Goal: Task Accomplishment & Management: Manage account settings

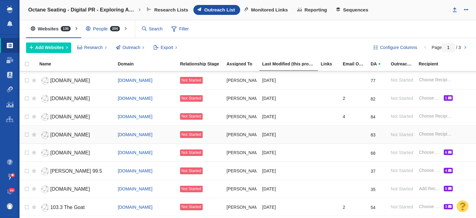
scroll to position [755, 0]
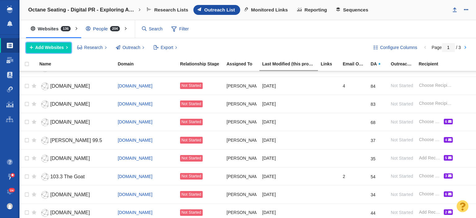
click at [51, 51] on button "Add Websites" at bounding box center [48, 47] width 45 height 11
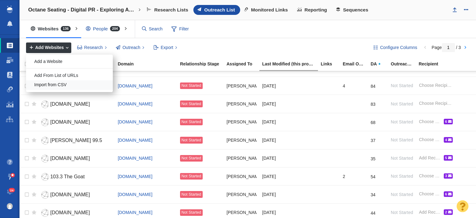
click at [57, 82] on div "Import from CSV" at bounding box center [69, 85] width 87 height 10
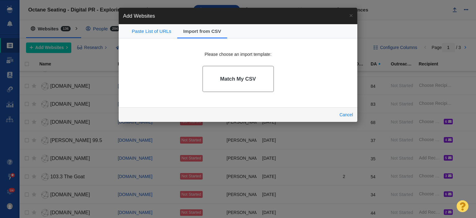
click at [247, 80] on h4 "Match My CSV" at bounding box center [238, 79] width 36 height 6
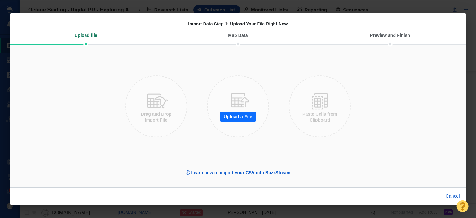
click at [243, 112] on button "Upload a File" at bounding box center [238, 117] width 36 height 10
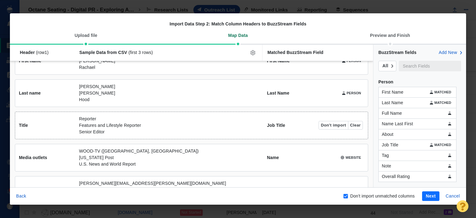
scroll to position [0, 0]
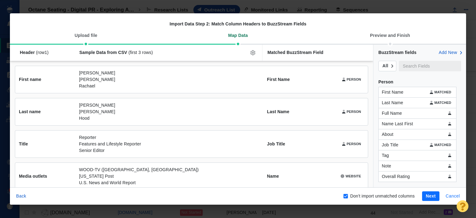
click at [454, 195] on button "Cancel" at bounding box center [453, 196] width 22 height 10
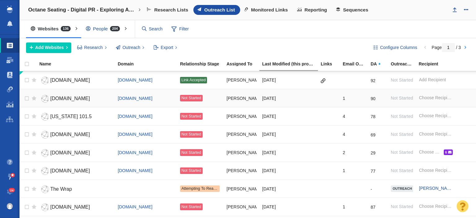
click at [197, 98] on span "Not Started" at bounding box center [191, 98] width 20 height 4
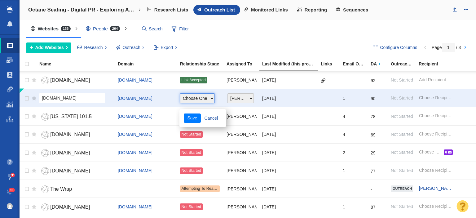
click at [197, 98] on select "Choose One On Hold (Pursuing Later) Not Started Pending Approval Attempting To …" at bounding box center [197, 98] width 35 height 10
click at [235, 39] on div "Configure Columns Page 1 / 3 Add Websites Add a Website Add From List of URLs I…" at bounding box center [248, 47] width 457 height 19
drag, startPoint x: 210, startPoint y: 116, endPoint x: 213, endPoint y: 105, distance: 11.5
click at [211, 115] on link "Cancel" at bounding box center [211, 117] width 21 height 9
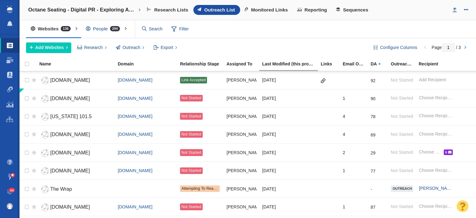
click at [105, 28] on div "People 204" at bounding box center [104, 29] width 46 height 14
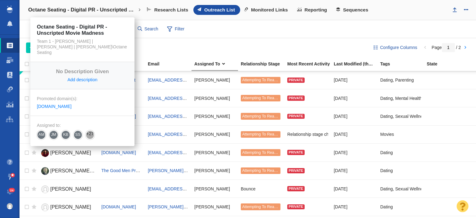
click at [84, 10] on h4 "Octane Seating - Digital PR - Unscripted Movie Madness" at bounding box center [82, 10] width 109 height 6
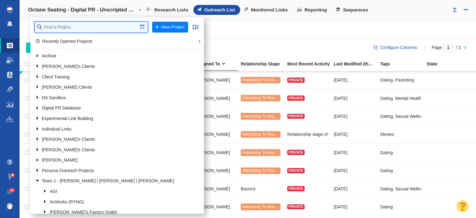
click at [72, 27] on input "text" at bounding box center [91, 27] width 113 height 11
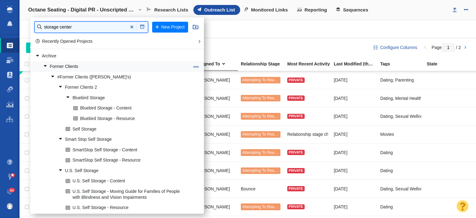
type input "storage center"
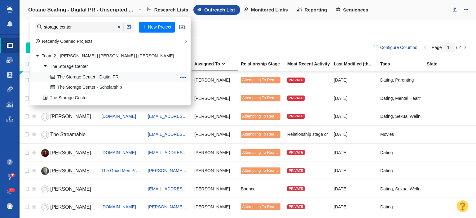
click at [107, 74] on link "The Storage Center - Digital PR -" at bounding box center [113, 77] width 129 height 10
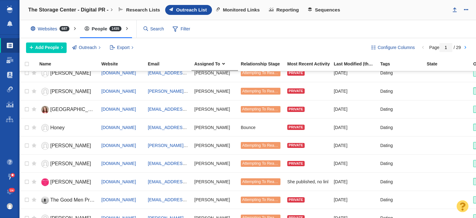
scroll to position [759, 0]
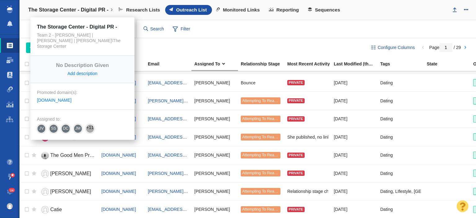
click at [69, 6] on link "The Storage Center - Digital PR -" at bounding box center [70, 9] width 93 height 15
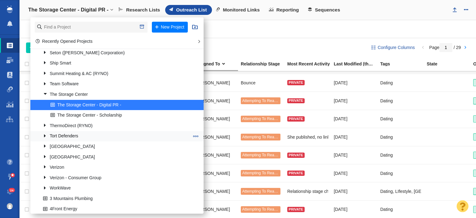
scroll to position [620, 0]
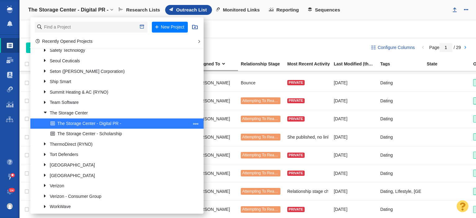
click at [193, 124] on span at bounding box center [196, 124] width 6 height 6
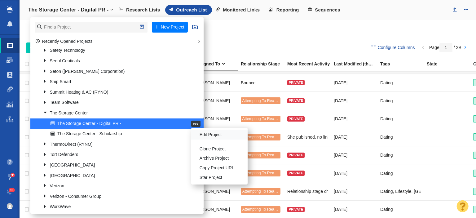
click at [192, 131] on li "Edit Project" at bounding box center [219, 135] width 56 height 10
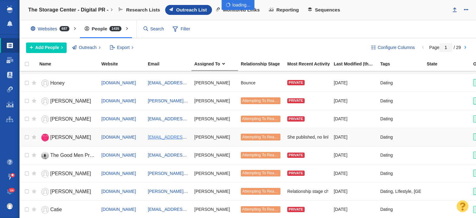
select select "DOMAIN"
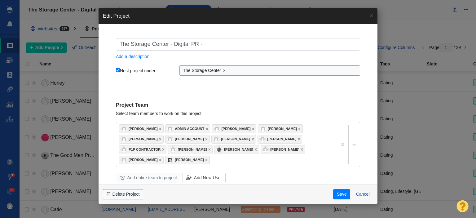
checkbox input "true"
click at [225, 42] on input "The Storage Center - Digital PR -" at bounding box center [238, 44] width 244 height 12
type input "The Storage Center - Digital PR -"
checkbox input "true"
type input "The Storage Center - Digital PR - Love in the Time of Clutter:"
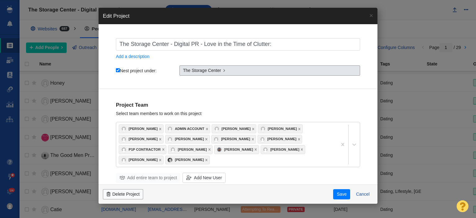
checkbox input "true"
type input "The Storage Center - Digital PR - Love in the Time of Clutter"
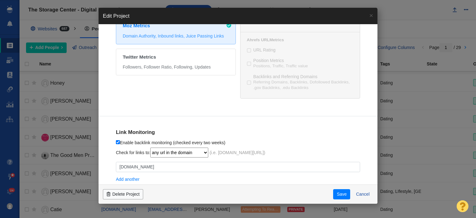
scroll to position [348, 0]
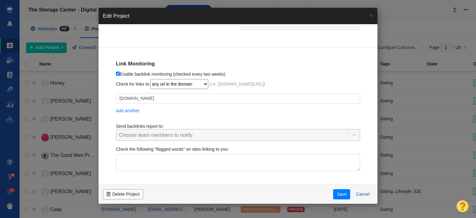
checkbox input "true"
type input "The Storage Center - Digital PR - Love in the Time of Clutter"
click at [342, 195] on button "Save" at bounding box center [341, 194] width 17 height 11
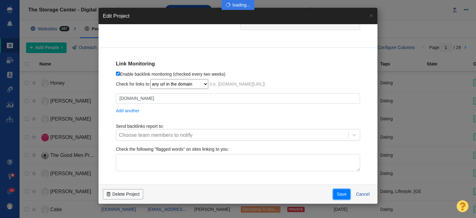
checkbox input "true"
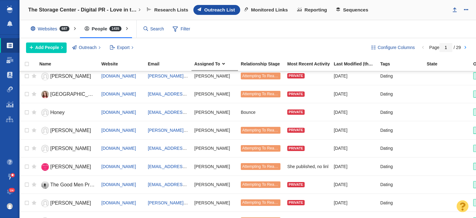
scroll to position [697, 0]
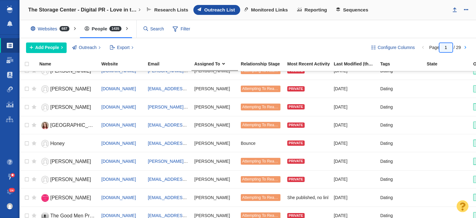
drag, startPoint x: 444, startPoint y: 46, endPoint x: 450, endPoint y: 44, distance: 6.7
click at [450, 44] on input "1" at bounding box center [446, 47] width 13 height 9
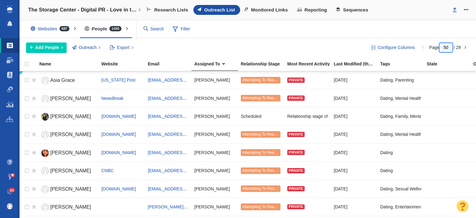
type input "5"
type input "15"
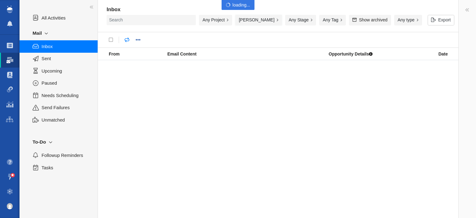
click at [258, 21] on button "[PERSON_NAME]" at bounding box center [258, 20] width 47 height 11
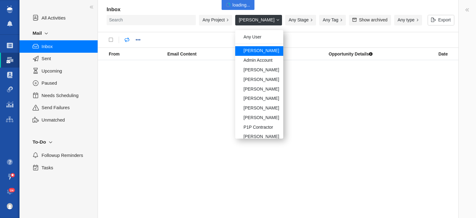
click at [258, 21] on button "[PERSON_NAME]" at bounding box center [258, 20] width 47 height 11
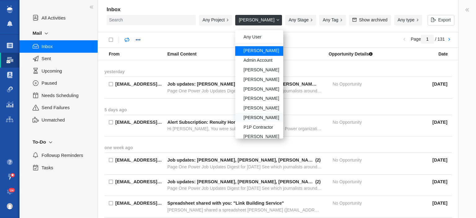
scroll to position [43, 0]
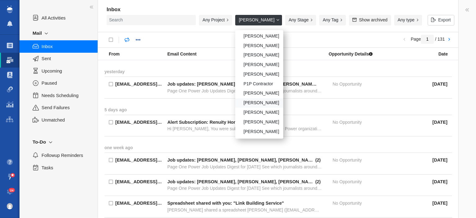
click at [266, 102] on div "[PERSON_NAME]" at bounding box center [259, 103] width 48 height 10
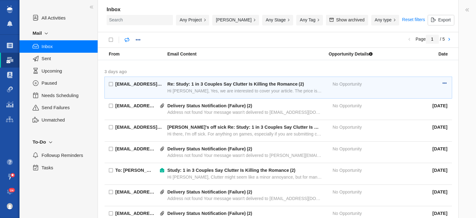
click at [198, 89] on div "Hi Jay, Yes, we are interested to cover your article. The price is $1500 please…" at bounding box center [244, 91] width 154 height 6
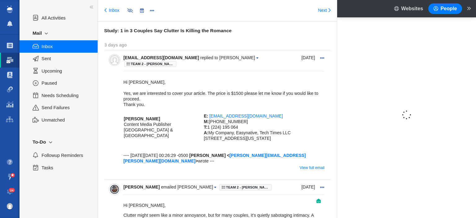
type input "message:1443213461"
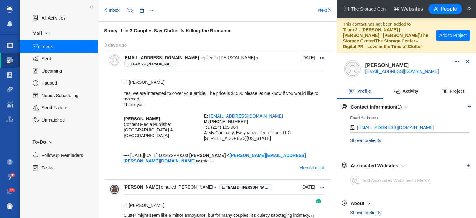
click at [110, 12] on link "Inbox" at bounding box center [112, 10] width 15 height 6
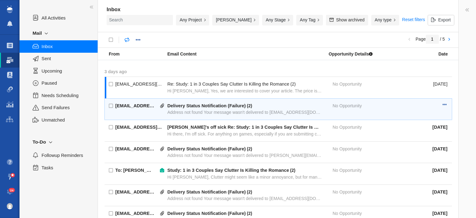
click at [190, 114] on div "mailer-daemon@googlemail.com Delivery Status Notification (Failure) ( 2 ) Addre…" at bounding box center [281, 109] width 341 height 21
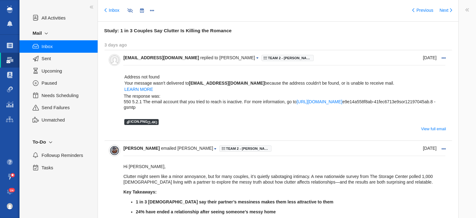
type input "message:1443204370"
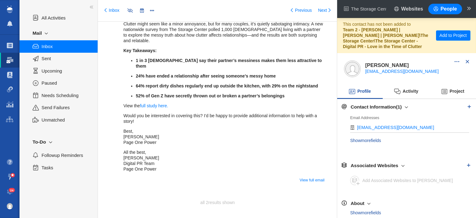
scroll to position [169, 0]
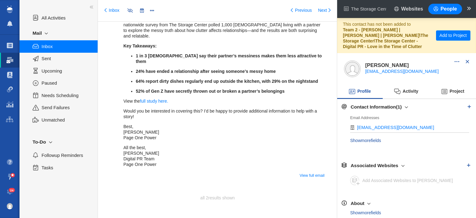
click at [471, 9] on span at bounding box center [469, 9] width 9 height 15
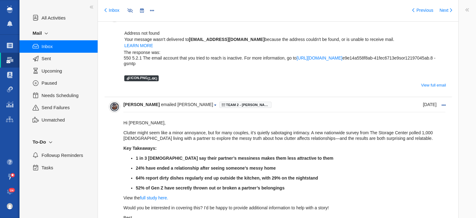
scroll to position [42, 0]
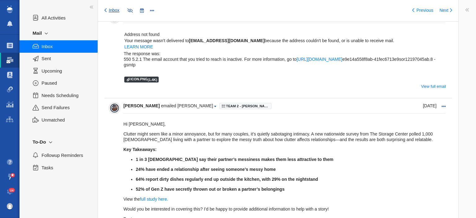
click at [113, 11] on link "Inbox" at bounding box center [112, 10] width 15 height 6
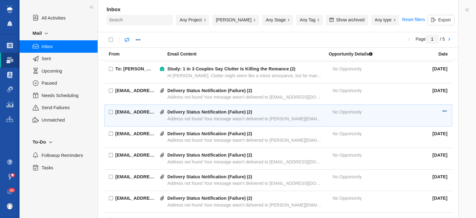
scroll to position [93, 0]
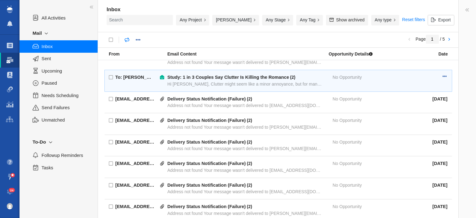
click at [198, 87] on div "To: andrew.brown@futurenet.com Study: 1 in 3 Couples Say Clutter Is Killing the…" at bounding box center [281, 80] width 341 height 21
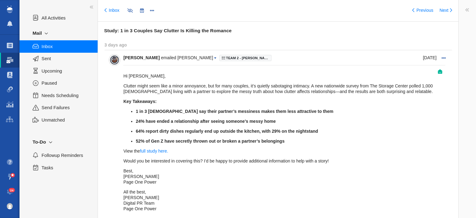
type input "message:1443203986"
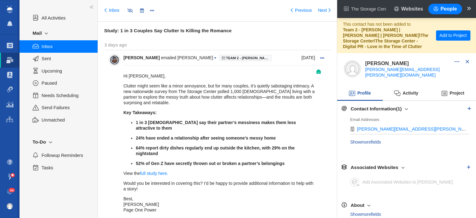
click at [467, 6] on span at bounding box center [469, 9] width 9 height 15
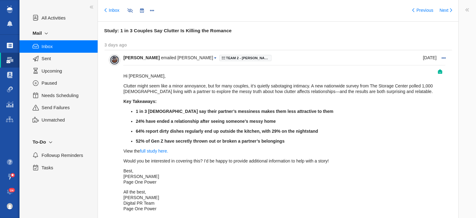
click at [12, 42] on span at bounding box center [10, 45] width 6 height 6
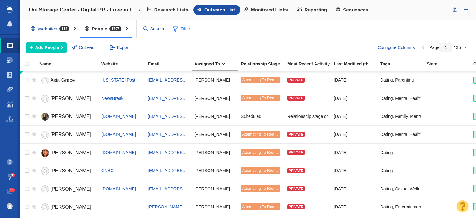
click at [184, 33] on span "Filter" at bounding box center [181, 29] width 25 height 12
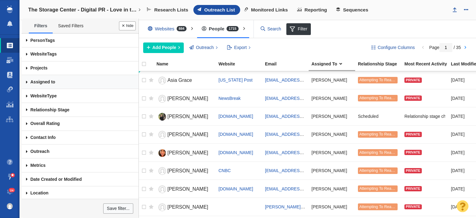
click at [58, 79] on link "Assigned to" at bounding box center [80, 82] width 117 height 14
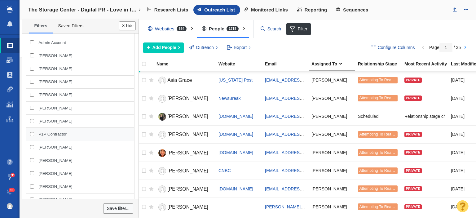
scroll to position [93, 0]
click at [45, 134] on span "P1P Contractor" at bounding box center [52, 134] width 28 height 6
click at [34, 134] on input "P1P Contractor" at bounding box center [32, 133] width 4 height 4
checkbox input "true"
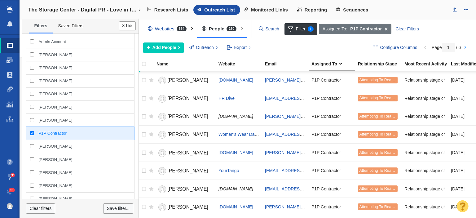
click at [129, 27] on button "Done" at bounding box center [127, 25] width 17 height 9
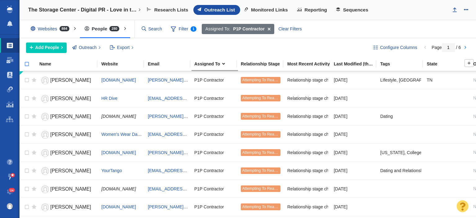
click at [28, 64] on input "checkbox" at bounding box center [24, 67] width 9 height 14
checkbox input "true"
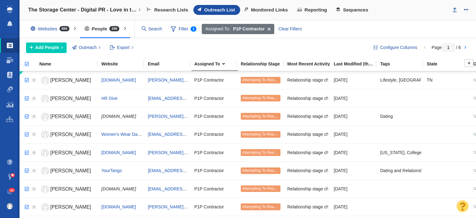
checkbox input "true"
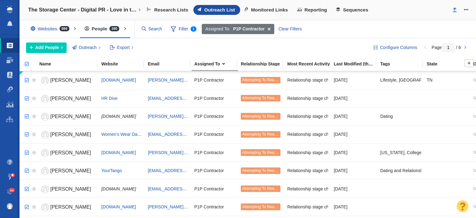
checkbox input "true"
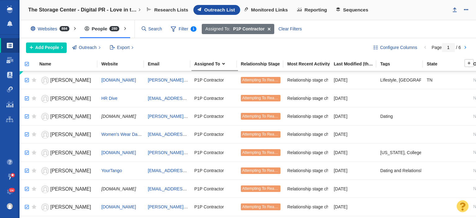
checkbox input "true"
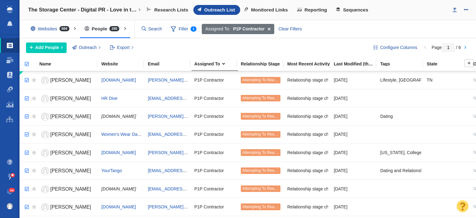
checkbox input "true"
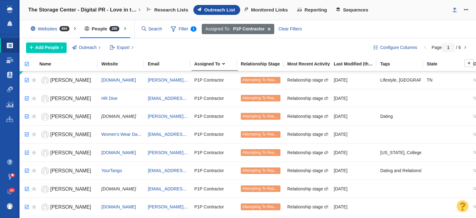
checkbox input "true"
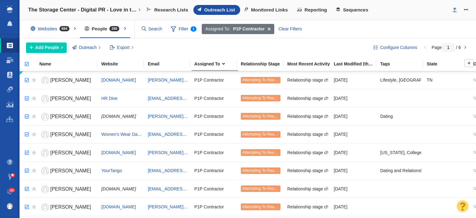
checkbox input "true"
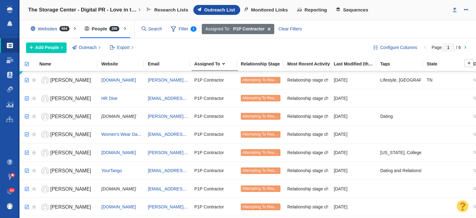
checkbox input "true"
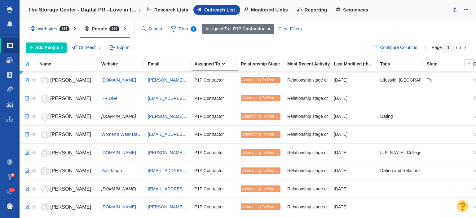
checkbox input "true"
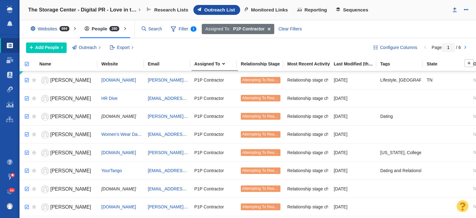
checkbox input "true"
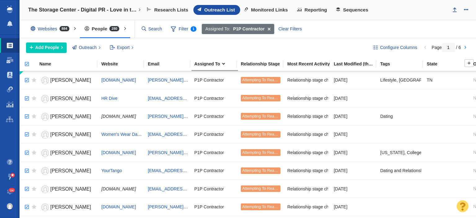
checkbox input "true"
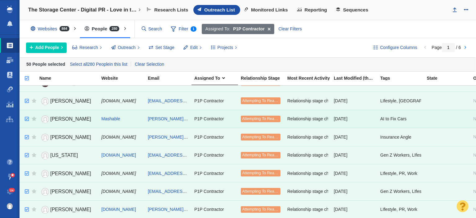
scroll to position [774, 0]
click at [99, 63] on link "Select all 280 People in this list" at bounding box center [99, 64] width 60 height 9
click at [194, 47] on span "Edit" at bounding box center [193, 47] width 7 height 7
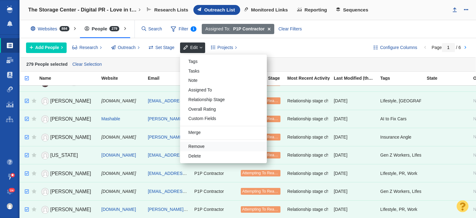
click at [206, 144] on div "Remove" at bounding box center [223, 147] width 87 height 10
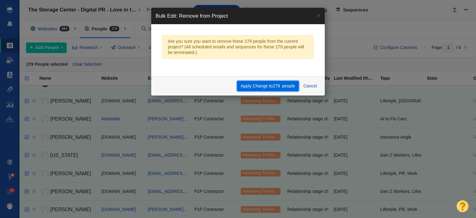
click at [249, 84] on button "Apply Change to 279 people" at bounding box center [268, 86] width 62 height 11
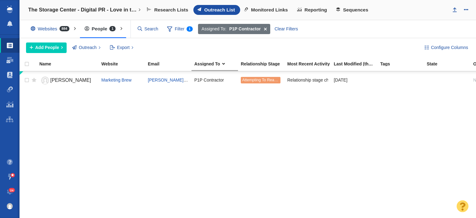
click at [404, 124] on div "Katie Hicks Marketing Brew hicks@morningbrew.com P1P Contractor Attempting To R…" at bounding box center [248, 145] width 457 height 148
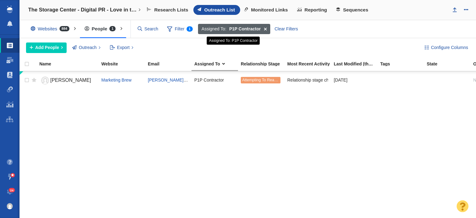
click at [266, 29] on span at bounding box center [266, 29] width 10 height 11
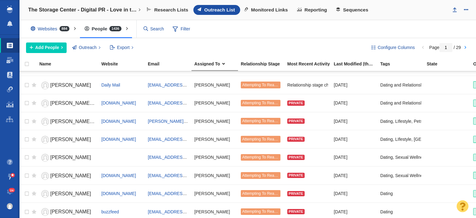
scroll to position [465, 0]
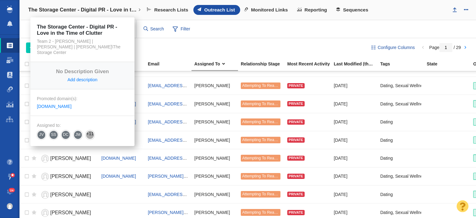
click at [58, 10] on h4 "The Storage Center - Digital PR - Love in the Time of Clutter" at bounding box center [82, 10] width 109 height 6
click at [59, 10] on h4 "The Storage Center - Digital PR - Love in the Time of Clutter" at bounding box center [82, 10] width 109 height 6
click at [69, 9] on h4 "The Storage Center - Digital PR - Love in the Time of Clutter" at bounding box center [82, 10] width 109 height 6
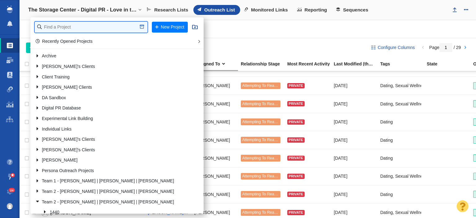
click at [66, 29] on input "text" at bounding box center [91, 27] width 113 height 11
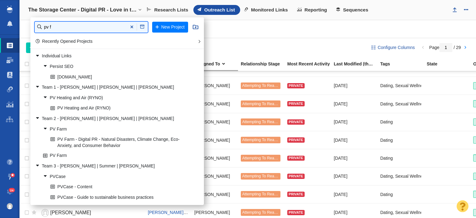
type input "pv f"
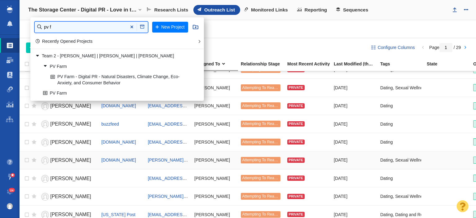
scroll to position [527, 0]
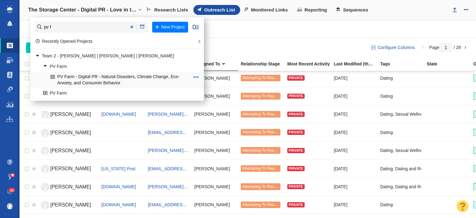
click at [76, 80] on link "PV Farm - Digital PR - Natural Disasters, Climate Change, Eco-Anxiety, and Cons…" at bounding box center [120, 80] width 142 height 16
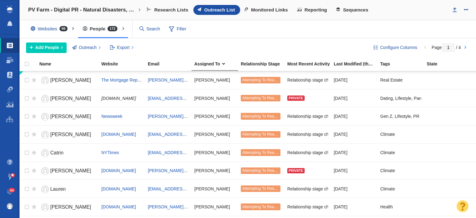
click at [378, 22] on div "Websites 99 All Websites Assigned To Me Recently Viewed Starred Outreach schola…" at bounding box center [248, 29] width 457 height 18
click at [41, 47] on span "Add People" at bounding box center [47, 47] width 24 height 7
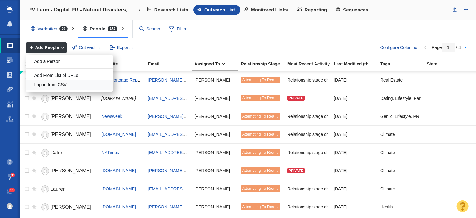
click at [62, 84] on div "Import from CSV" at bounding box center [69, 85] width 87 height 10
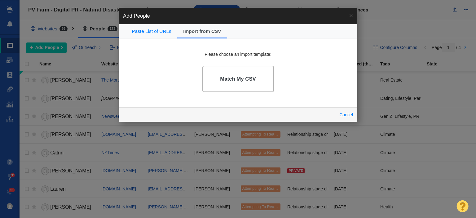
click at [227, 75] on link "Match My CSV" at bounding box center [239, 79] width 72 height 26
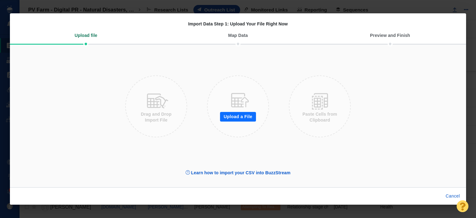
click at [237, 118] on button "Upload a File" at bounding box center [238, 117] width 36 height 10
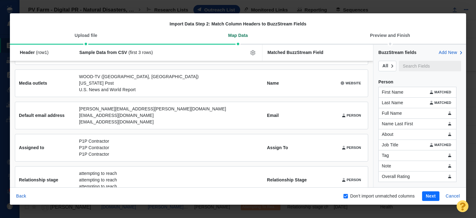
scroll to position [103, 0]
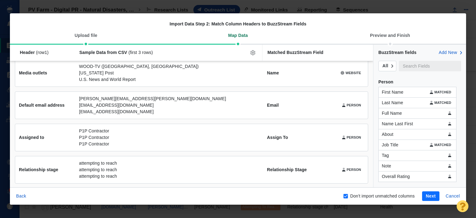
click at [430, 197] on button "Next" at bounding box center [430, 196] width 17 height 10
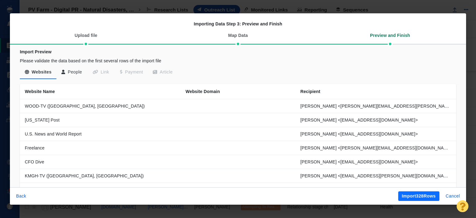
scroll to position [93, 0]
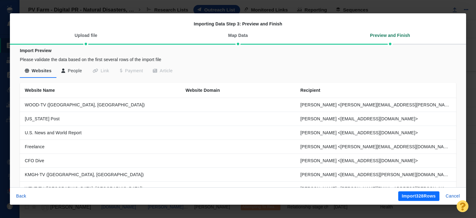
click at [412, 196] on button "Import 328 Rows" at bounding box center [418, 196] width 41 height 10
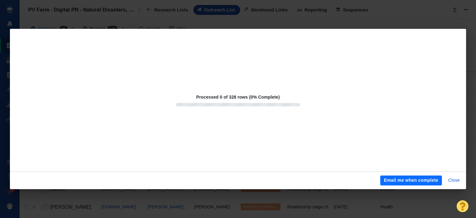
click at [426, 180] on button "Email me when complete" at bounding box center [412, 181] width 62 height 10
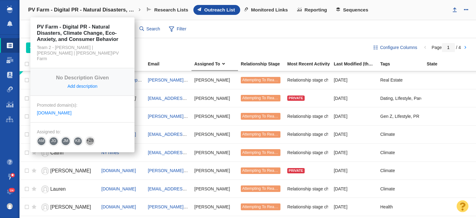
click at [67, 6] on link "PV Farm - Digital PR - Natural Disasters, Climate Change, Eco-Anxiety, and Cons…" at bounding box center [84, 9] width 121 height 15
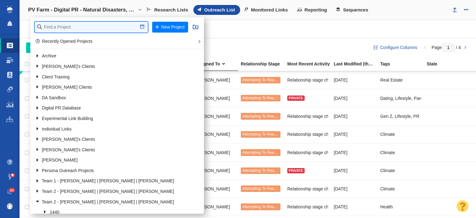
click at [80, 24] on input "text" at bounding box center [91, 27] width 113 height 11
type input "credit one"
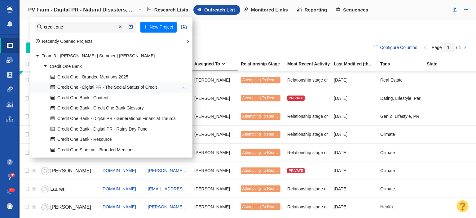
click at [99, 87] on link "Credit One - Digital PR - The Social Status of Credit" at bounding box center [114, 88] width 131 height 10
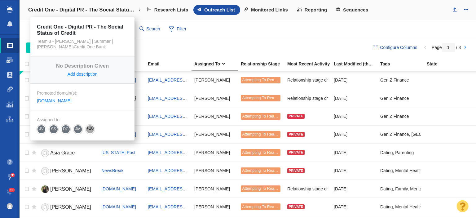
click at [90, 8] on h4 "Credit One - Digital PR - The Social Status of Credit" at bounding box center [82, 10] width 109 height 6
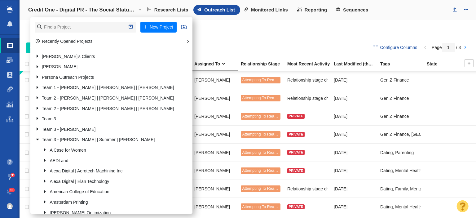
scroll to position [93, 0]
drag, startPoint x: 228, startPoint y: 35, endPoint x: 178, endPoint y: 43, distance: 50.2
click at [227, 35] on div "Websites 64 All Websites Assigned To Me Recently Viewed Starred Outreach schola…" at bounding box center [248, 29] width 457 height 18
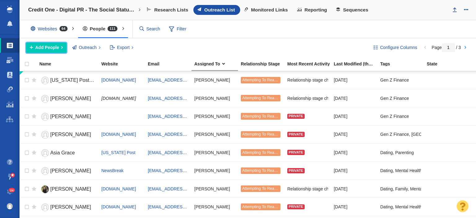
click at [55, 48] on span "Add People" at bounding box center [47, 47] width 24 height 7
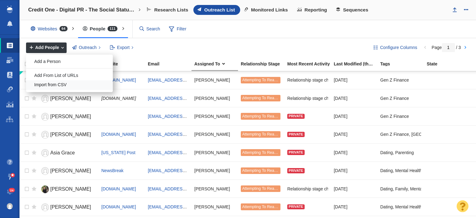
click at [64, 82] on div "Import from CSV" at bounding box center [69, 85] width 87 height 10
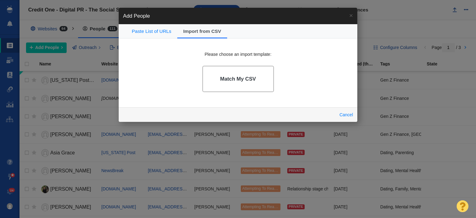
click at [219, 77] on link "Match My CSV" at bounding box center [239, 79] width 72 height 26
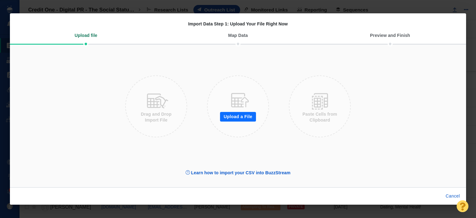
click at [234, 114] on button "Upload a File" at bounding box center [238, 117] width 36 height 10
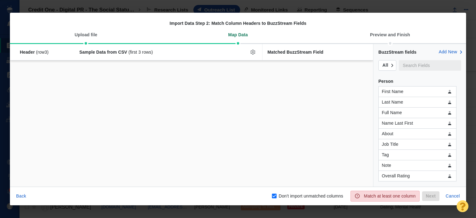
checkbox input "false"
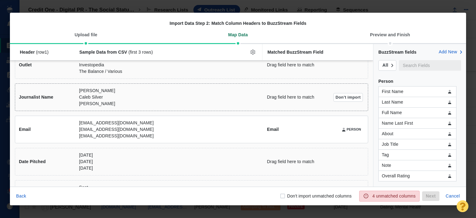
scroll to position [0, 0]
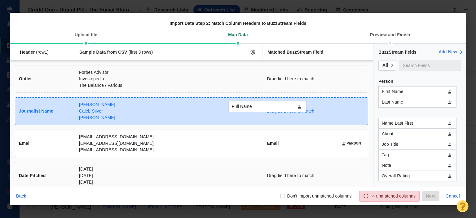
drag, startPoint x: 401, startPoint y: 114, endPoint x: 251, endPoint y: 109, distance: 150.2
click at [251, 109] on div "Full Name Header (row 1 ) Sample Data from CSV (first 3 rows) Matched BuzzStrea…" at bounding box center [238, 115] width 456 height 143
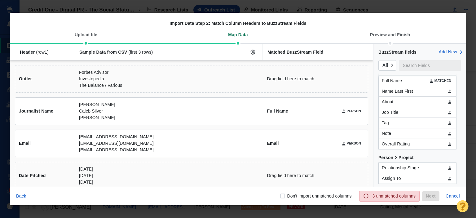
scroll to position [31, 0]
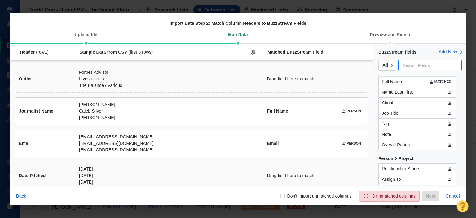
click at [412, 66] on input "text" at bounding box center [430, 65] width 62 height 11
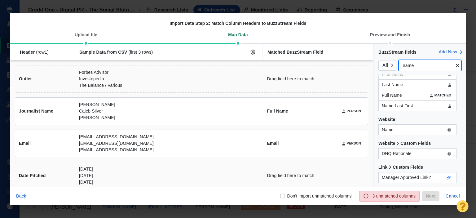
scroll to position [0, 0]
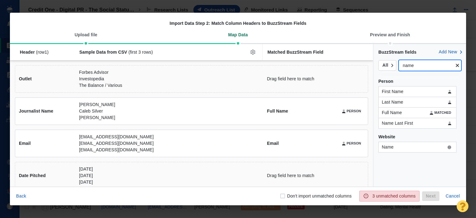
type input "name"
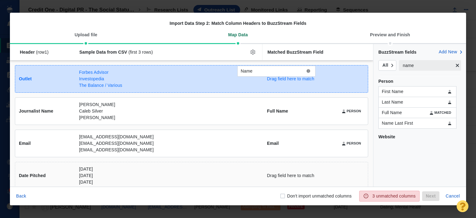
drag, startPoint x: 394, startPoint y: 149, endPoint x: 253, endPoint y: 73, distance: 160.1
click at [253, 73] on div "Name Header (row 1 ) Sample Data from CSV (first 3 rows) Matched BuzzStream Fie…" at bounding box center [238, 115] width 456 height 143
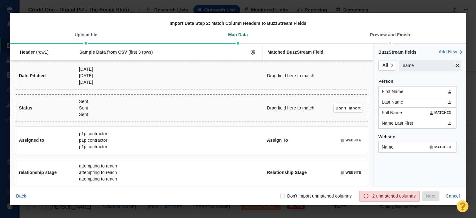
scroll to position [104, 0]
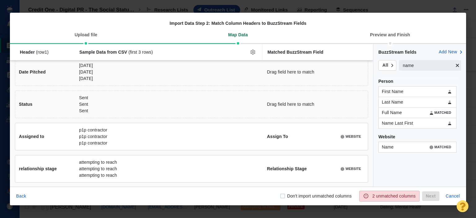
click at [286, 197] on input "Don't import unmatched columns" at bounding box center [283, 196] width 6 height 6
checkbox input "true"
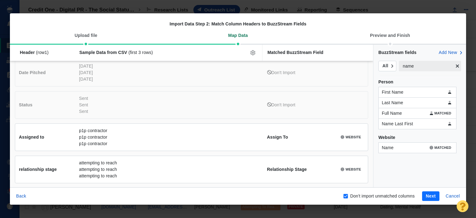
click at [433, 193] on button "Next" at bounding box center [430, 196] width 17 height 10
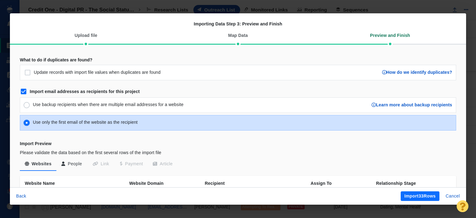
click at [428, 196] on button "Import 33 Rows" at bounding box center [420, 196] width 39 height 10
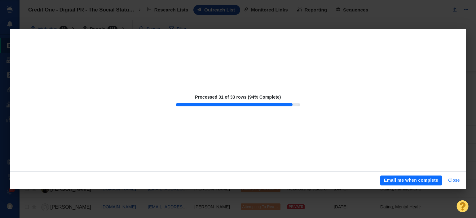
click at [456, 181] on button "Close" at bounding box center [454, 181] width 19 height 10
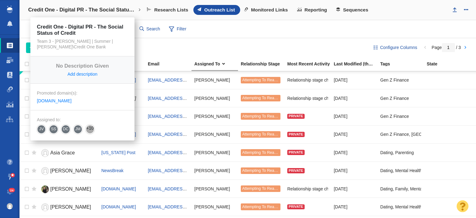
click at [106, 8] on h4 "Credit One - Digital PR - The Social Status of Credit" at bounding box center [82, 10] width 109 height 6
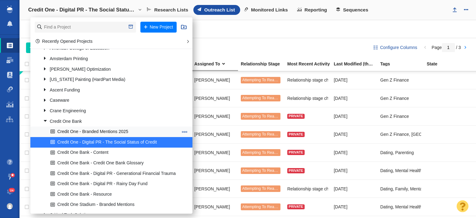
scroll to position [248, 0]
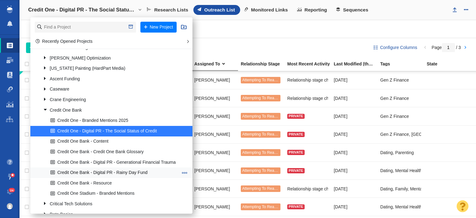
click at [121, 173] on link "Credit One Bank - Digital PR - Rainy Day Fund" at bounding box center [114, 173] width 131 height 10
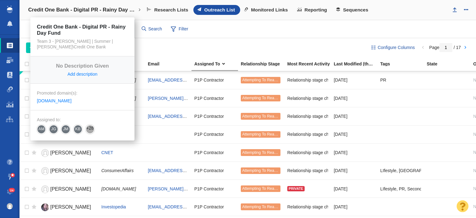
click at [100, 8] on h4 "Credit One Bank - Digital PR - Rainy Day Fund" at bounding box center [82, 10] width 109 height 6
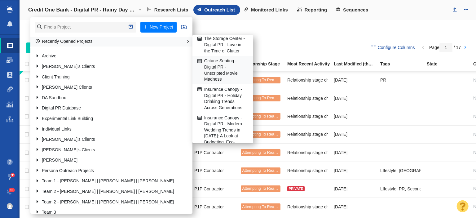
scroll to position [93, 0]
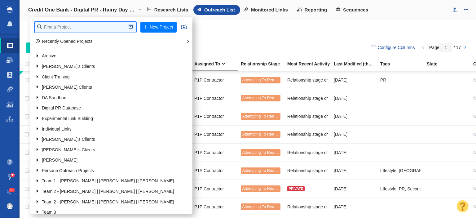
click at [76, 26] on input "text" at bounding box center [85, 27] width 101 height 11
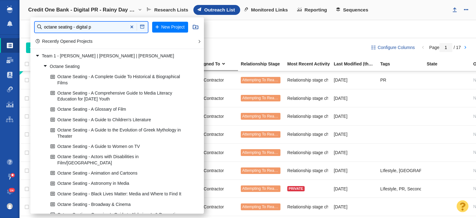
type input "octane seating - digital p"
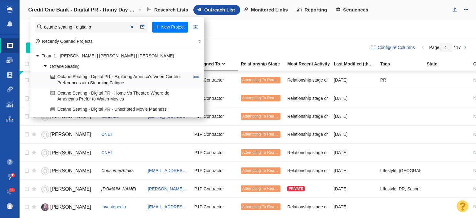
click at [81, 80] on link "Octane Seating - Digital PR - Exploring America's Video Content Preferences aka…" at bounding box center [120, 80] width 142 height 16
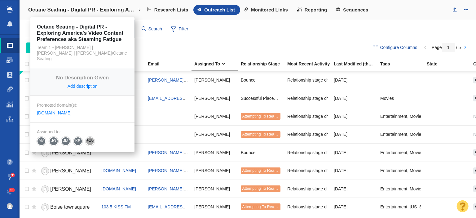
click at [92, 9] on h4 "Octane Seating - Digital PR - Exploring America's Video Content Preferences aka…" at bounding box center [82, 10] width 109 height 6
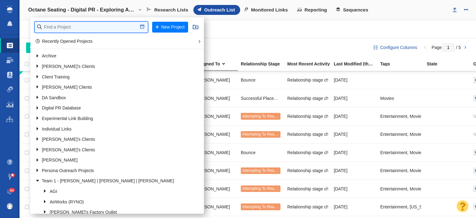
click at [83, 28] on input "text" at bounding box center [91, 27] width 113 height 11
type input "emci wi"
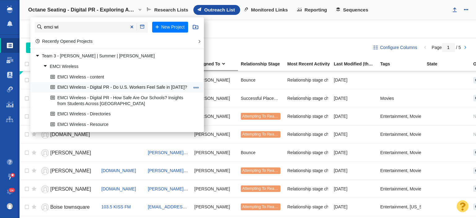
click at [150, 84] on link "EMCI Wireless - Digital PR - Do U.S. Workers Feel Safe in [DATE]?" at bounding box center [120, 88] width 142 height 10
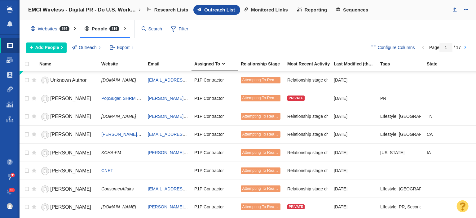
click at [378, 27] on div "Websites 554 All Websites Assigned To Me Recently Viewed Starred Outreach schol…" at bounding box center [248, 29] width 457 height 18
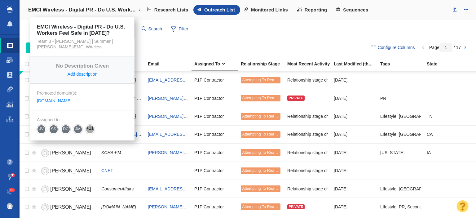
click at [96, 11] on h4 "EMCI Wireless - Digital PR - Do U.S. Workers Feel Safe in [DATE]?" at bounding box center [82, 10] width 109 height 6
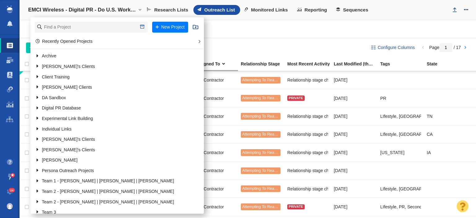
click at [92, 21] on li "New Project" at bounding box center [117, 27] width 174 height 20
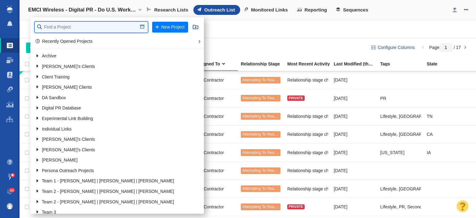
click at [89, 27] on input "text" at bounding box center [91, 27] width 113 height 11
type input "renuity"
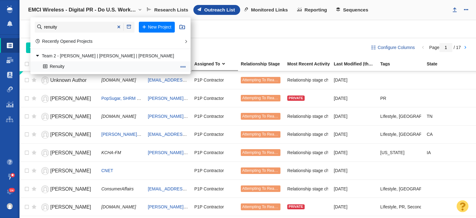
click at [82, 64] on link "Renuity" at bounding box center [110, 67] width 136 height 10
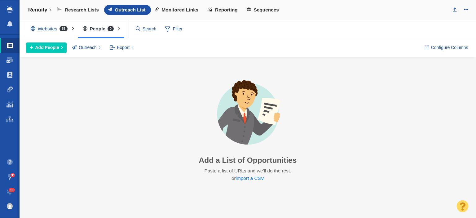
click at [62, 29] on span "35" at bounding box center [64, 28] width 8 height 5
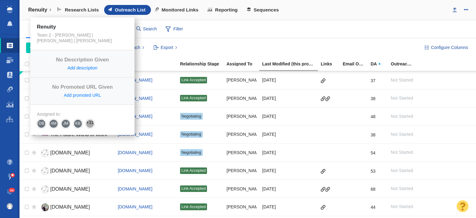
click at [40, 11] on h4 "Renuity" at bounding box center [37, 10] width 19 height 6
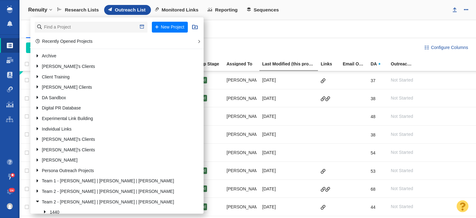
click at [269, 23] on div "Websites 35 All Websites Assigned To Me Recently Viewed Starred Outreach schola…" at bounding box center [248, 29] width 457 height 18
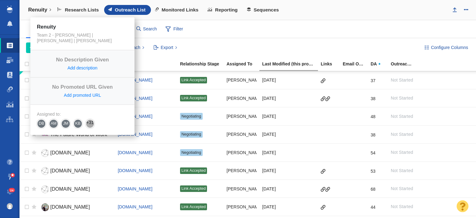
click at [38, 8] on h4 "Renuity" at bounding box center [37, 10] width 19 height 6
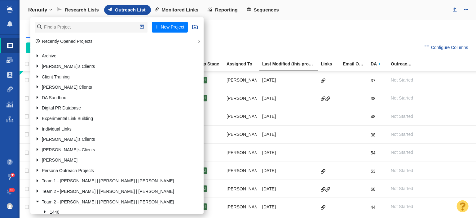
click at [290, 34] on div "Websites 35 All Websites Assigned To Me Recently Viewed Starred Outreach schola…" at bounding box center [248, 29] width 457 height 18
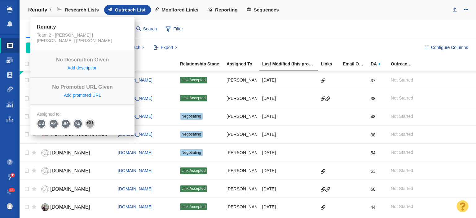
click at [44, 11] on h4 "Renuity" at bounding box center [37, 10] width 19 height 6
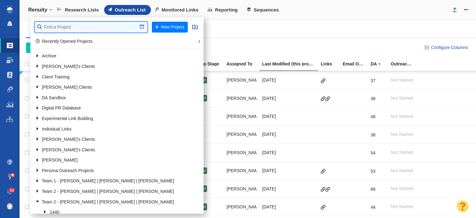
click at [53, 31] on input "text" at bounding box center [91, 27] width 113 height 11
click at [83, 26] on input "text" at bounding box center [91, 27] width 113 height 11
type input "storage cen"
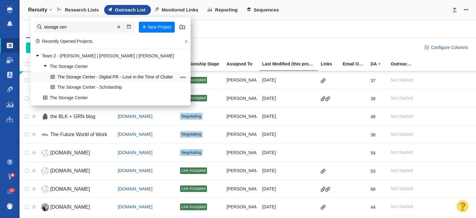
click at [91, 76] on link "The Storage Center - Digital PR - Love in the Time of Clutter" at bounding box center [113, 77] width 129 height 10
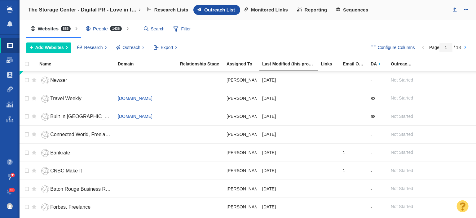
drag, startPoint x: 391, startPoint y: 16, endPoint x: 347, endPoint y: 22, distance: 45.2
click at [386, 17] on div "The Storage Center - Digital PR - Love in the Time of Clutter New Project Recen…" at bounding box center [248, 10] width 457 height 20
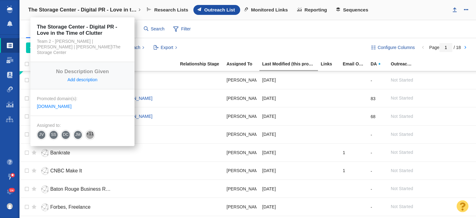
click at [65, 12] on h4 "The Storage Center - Digital PR - Love in the Time of Clutter" at bounding box center [82, 10] width 109 height 6
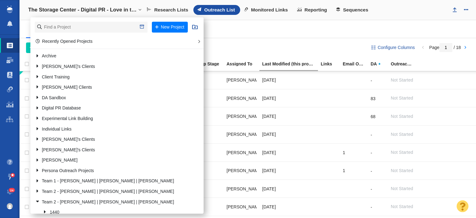
click at [230, 29] on div "Websites 886 All Websites Assigned To Me Recently Viewed Starred Outreach schol…" at bounding box center [248, 29] width 457 height 18
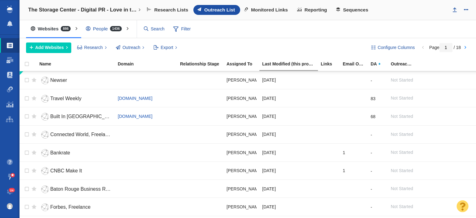
click at [113, 26] on span "1436" at bounding box center [116, 28] width 12 height 5
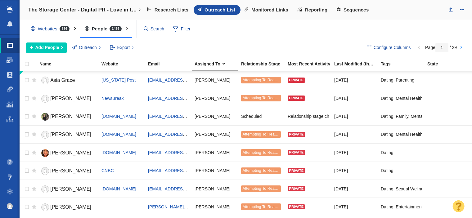
click at [54, 50] on span "Add People" at bounding box center [47, 47] width 24 height 7
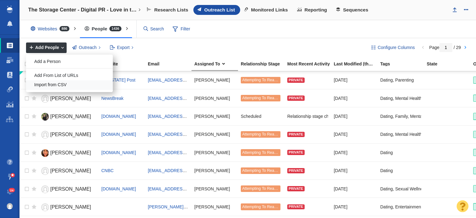
click at [61, 81] on div "Import from CSV" at bounding box center [69, 85] width 87 height 10
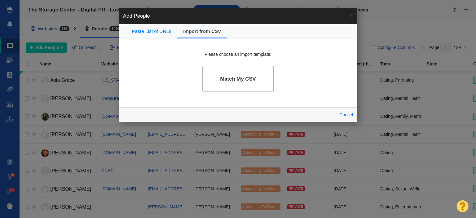
click at [225, 80] on h4 "Match My CSV" at bounding box center [238, 79] width 36 height 6
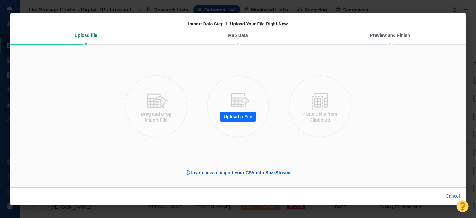
click at [226, 114] on button "Upload a File" at bounding box center [238, 117] width 36 height 10
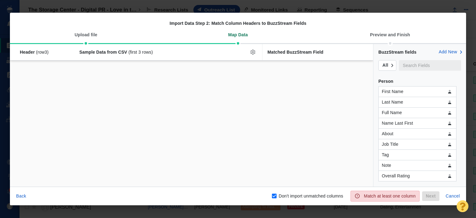
checkbox input "false"
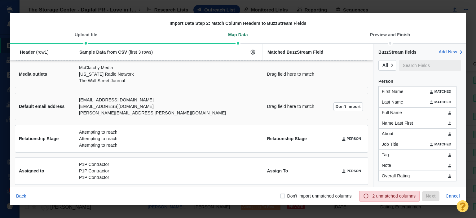
scroll to position [104, 0]
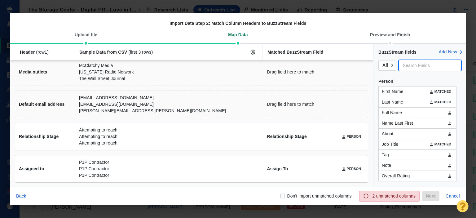
click at [422, 67] on input "text" at bounding box center [430, 65] width 62 height 11
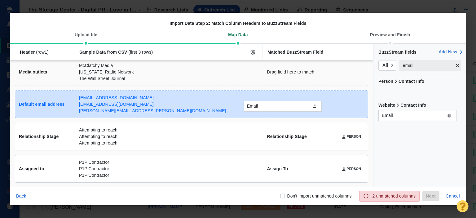
drag, startPoint x: 401, startPoint y: 91, endPoint x: 265, endPoint y: 106, distance: 136.0
click at [265, 106] on div "Email Header (row 1 ) Sample Data from CSV (first 3 rows) Matched BuzzStream Fi…" at bounding box center [238, 115] width 456 height 143
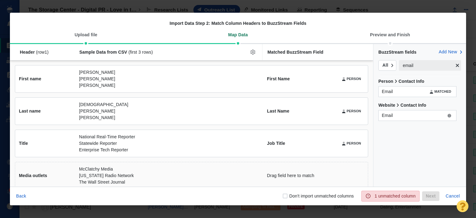
scroll to position [31, 0]
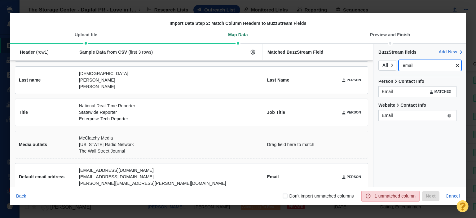
click at [422, 66] on input "email" at bounding box center [426, 65] width 55 height 11
type input "name"
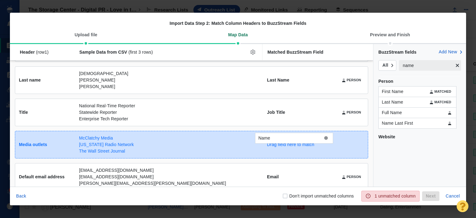
drag, startPoint x: 405, startPoint y: 145, endPoint x: 282, endPoint y: 136, distance: 123.4
click at [282, 136] on div "Name Header (row 1 ) Sample Data from CSV (first 3 rows) Matched BuzzStream Fie…" at bounding box center [238, 115] width 456 height 143
checkbox input "true"
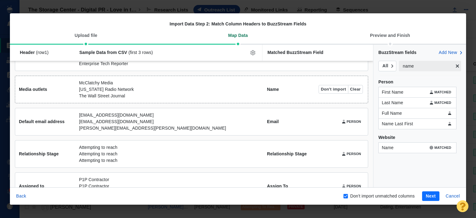
scroll to position [103, 0]
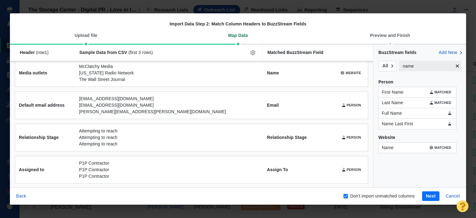
click at [427, 196] on button "Next" at bounding box center [430, 196] width 17 height 10
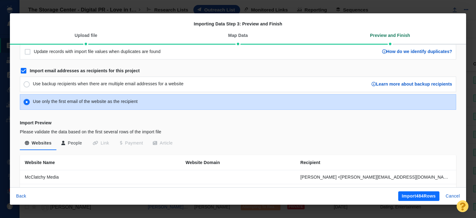
scroll to position [93, 0]
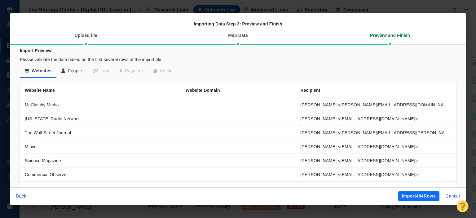
click at [411, 196] on button "Import 484 Rows" at bounding box center [418, 196] width 41 height 10
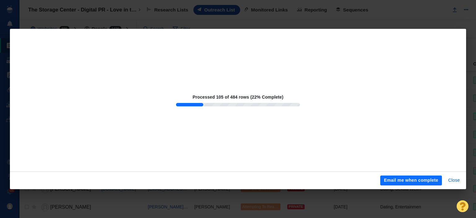
click at [427, 183] on button "Email me when complete" at bounding box center [412, 181] width 62 height 10
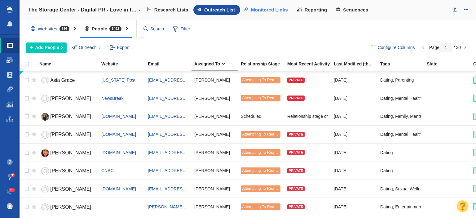
click at [269, 6] on link "Monitored Links" at bounding box center [266, 10] width 53 height 10
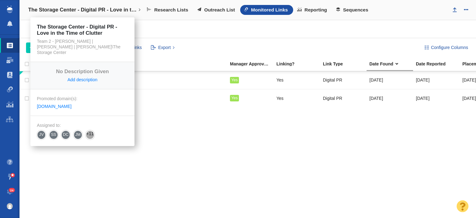
click at [113, 12] on h4 "The Storage Center - Digital PR - Love in the Time of Clutter" at bounding box center [82, 10] width 109 height 6
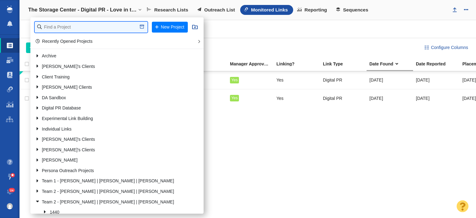
click at [105, 24] on input "text" at bounding box center [91, 27] width 113 height 11
type input "full fr"
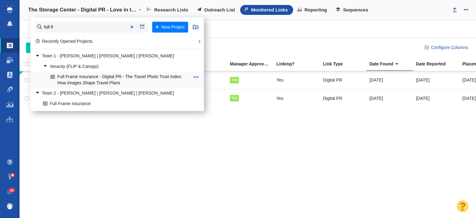
click at [105, 80] on link "Full Frame Insurance - Digital PR - The Travel Photo Trust Index: How Images Sh…" at bounding box center [120, 80] width 142 height 16
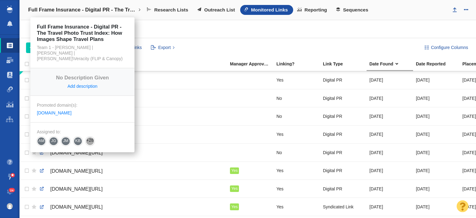
click at [114, 10] on h4 "Full Frame Insurance - Digital PR - The Travel Photo Trust Index: How Images Sh…" at bounding box center [82, 10] width 109 height 6
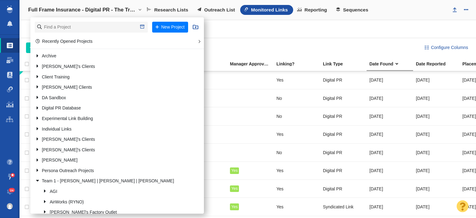
click at [296, 24] on div "Links 23 All Links Assigned To Me Recently Viewed Starred Reported current mont…" at bounding box center [248, 29] width 457 height 18
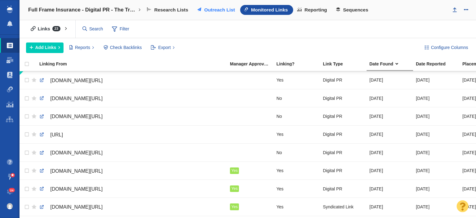
click at [213, 10] on span "Outreach List" at bounding box center [219, 10] width 31 height 6
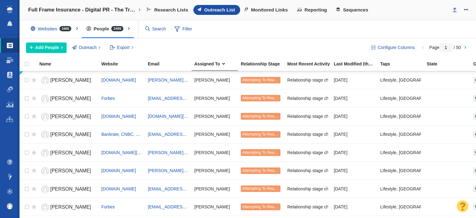
click at [109, 24] on div "People 2499 All People Assigned To Me Recently Viewed Starred" at bounding box center [108, 29] width 52 height 18
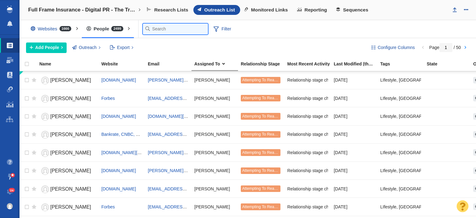
click at [151, 29] on input "text" at bounding box center [175, 29] width 65 height 11
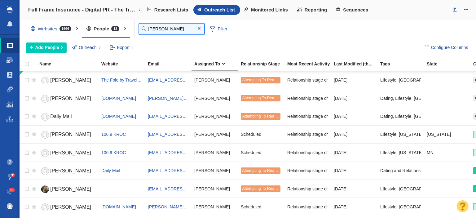
type input "rebecca"
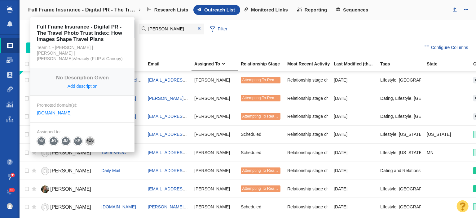
click at [125, 11] on h4 "Full Frame Insurance - Digital PR - The Travel Photo Trust Index: How Images Sh…" at bounding box center [82, 10] width 109 height 6
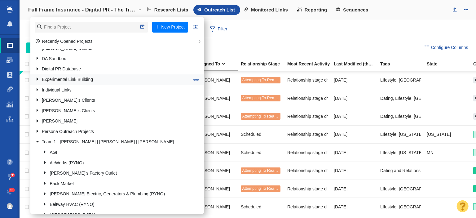
scroll to position [62, 0]
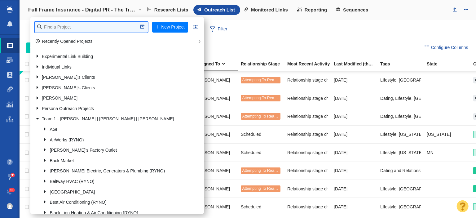
click at [63, 23] on input "text" at bounding box center [91, 27] width 113 height 11
type input "retros"
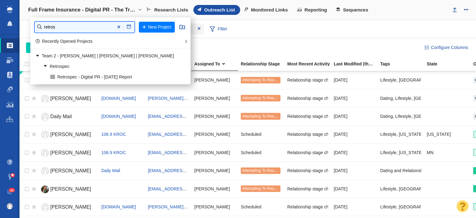
scroll to position [0, 0]
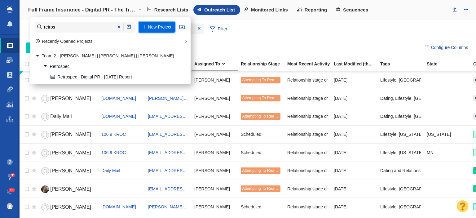
click at [139, 26] on button "New Project" at bounding box center [157, 27] width 36 height 11
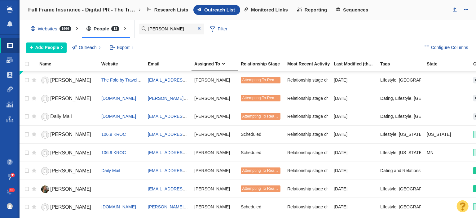
select select "DOMAIN"
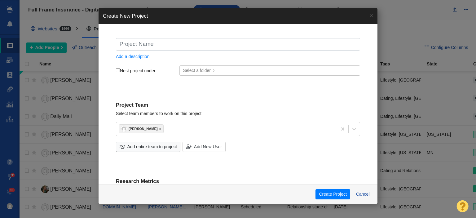
click at [141, 44] on input "text" at bounding box center [238, 44] width 244 height 12
type input "R"
checkbox input "true"
type input "Re"
checkbox input "true"
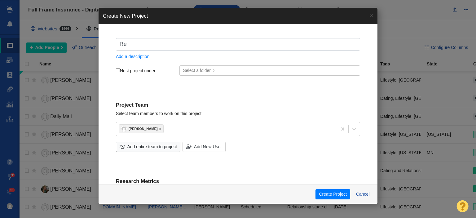
type input "Ret"
checkbox input "true"
type input "Retr"
checkbox input "true"
type input "Retro"
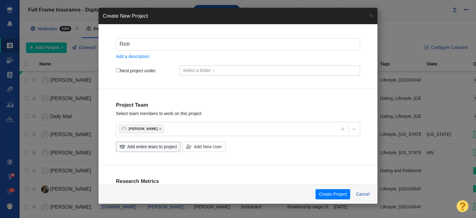
checkbox input "true"
type input "Retros"
checkbox input "true"
type input "Retrosp"
checkbox input "true"
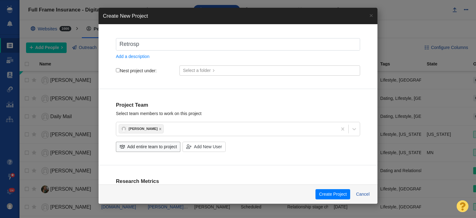
type input "Retrospe"
checkbox input "true"
type input "Retrospec"
checkbox input "true"
type input "Retrospec"
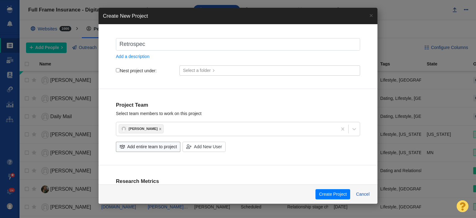
checkbox input "true"
type input "Retrospec -"
checkbox input "true"
type input "Retrospec -"
checkbox input "true"
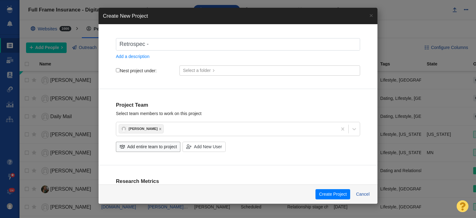
type input "Retrospec - D"
checkbox input "true"
type input "Retrospec - Di"
checkbox input "true"
type input "Retrospec - Dig"
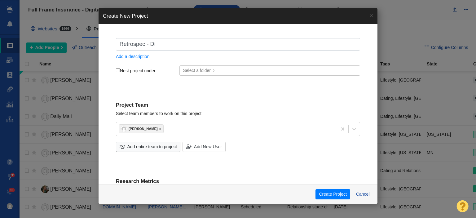
checkbox input "true"
type input "Retrospec - Digi"
checkbox input "true"
type input "Retrospec - Digit"
checkbox input "true"
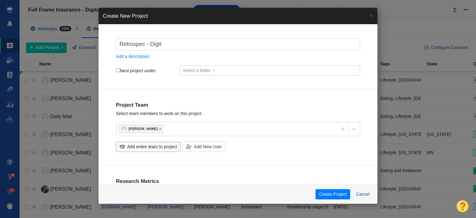
type input "Retrospec - Digita"
checkbox input "true"
type input "Retrospec - Digital"
checkbox input "true"
type input "Retrospec - Digital"
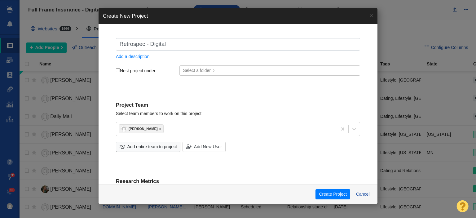
checkbox input "true"
type input "Retrospec - Digital P"
checkbox input "true"
type input "Retrospec - Digital PR"
checkbox input "true"
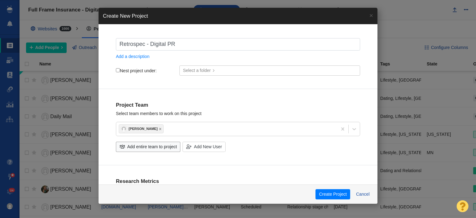
type input "Retrospec - Digital PR"
checkbox input "true"
type input "Retrospec - Digital PR -"
checkbox input "true"
type input "Retrospec - Digital PR -"
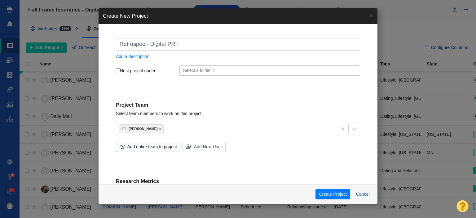
checkbox input "true"
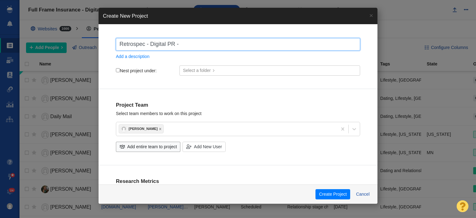
click at [194, 39] on input "Retrospec - Digital PR -" at bounding box center [238, 44] width 244 height 12
paste input "The Best Cities in America for Beginning Bikers"
type input "Retrospec - Digital PR - The Best Cities in [GEOGRAPHIC_DATA] for Beginning Bik…"
checkbox input "true"
type input "Retrospec - Digital PR - The Best Cities in [GEOGRAPHIC_DATA] for Beginning Bik…"
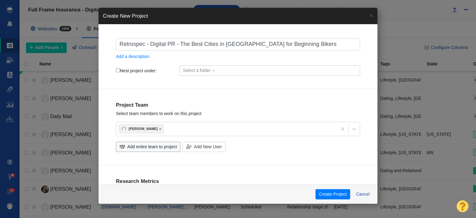
click at [118, 69] on input "Nest project under:" at bounding box center [118, 70] width 4 height 4
checkbox input "true"
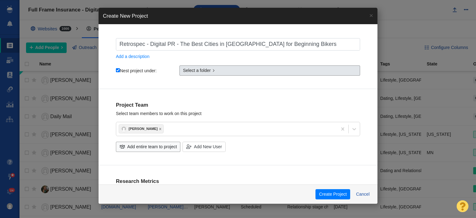
click at [189, 73] on span "Select a folder" at bounding box center [197, 70] width 28 height 7
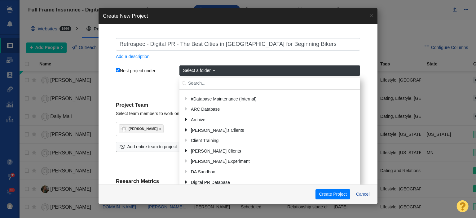
click at [193, 86] on input "text" at bounding box center [270, 84] width 181 height 12
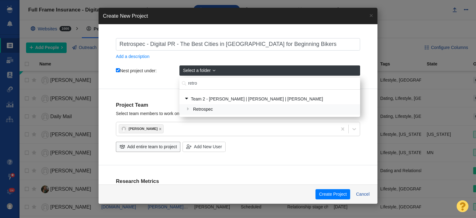
type input "retro"
drag, startPoint x: 210, startPoint y: 109, endPoint x: 204, endPoint y: 113, distance: 7.5
click at [210, 109] on div "Retrospec" at bounding box center [274, 110] width 166 height 10
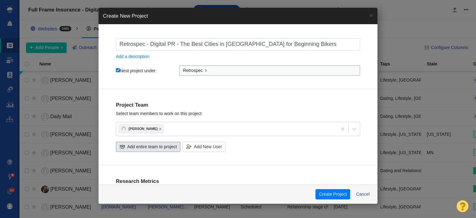
click at [152, 149] on span "Add entire team to project" at bounding box center [152, 147] width 50 height 7
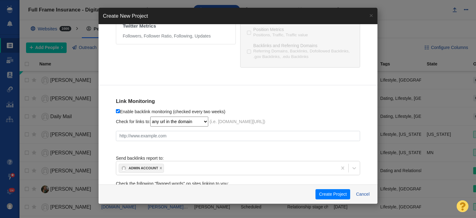
scroll to position [344, 0]
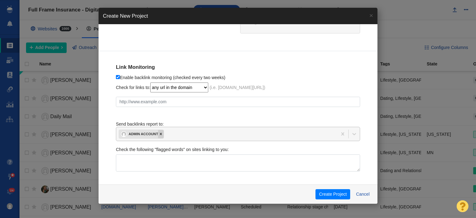
click at [159, 132] on icon at bounding box center [161, 134] width 4 height 4
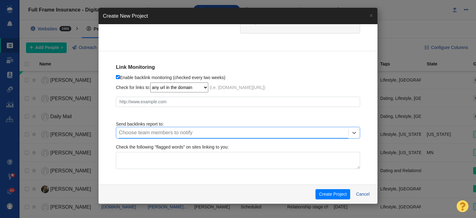
scroll to position [342, 0]
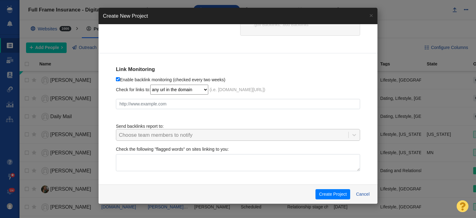
click at [165, 95] on div at bounding box center [238, 107] width 244 height 24
click at [162, 104] on input "text" at bounding box center [238, 104] width 244 height 11
paste input "https://retrospec.com/blogs/news/best-beginning-biking-cities"
checkbox input "true"
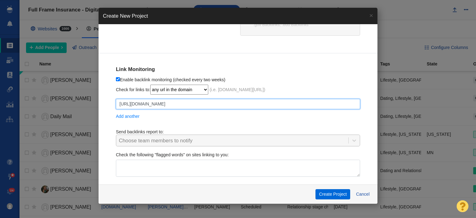
type input "https://retrospec.com/blogs/news/best-beginning-biking-cities"
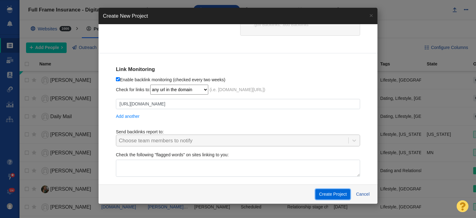
click at [331, 195] on button "Create Project" at bounding box center [333, 194] width 35 height 11
checkbox input "true"
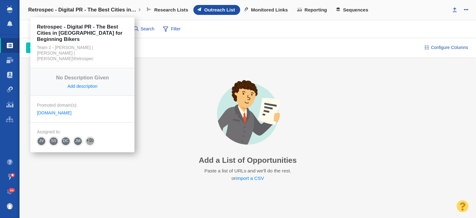
click at [111, 12] on h4 "Retrospec - Digital PR - The Best Cities in [GEOGRAPHIC_DATA] for Beginning Bik…" at bounding box center [82, 10] width 109 height 6
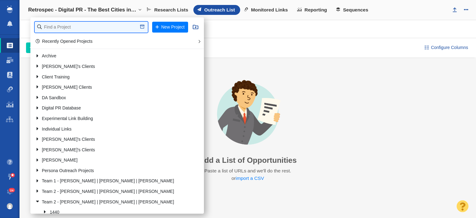
click at [104, 27] on input "text" at bounding box center [91, 27] width 113 height 11
type input "team so"
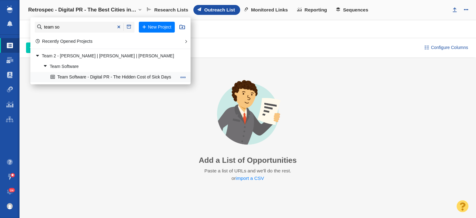
click at [92, 78] on link "Team Software - Digital PR - The Hidden Cost of Sick Days" at bounding box center [113, 77] width 129 height 10
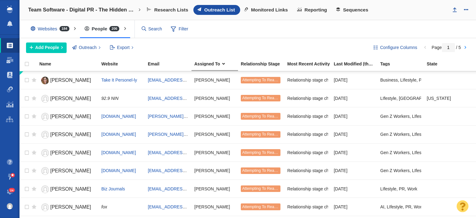
click at [10, 189] on span "24" at bounding box center [12, 190] width 7 height 5
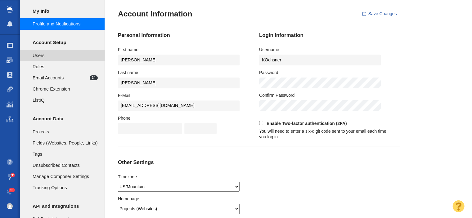
click at [51, 54] on span "Users" at bounding box center [65, 55] width 65 height 7
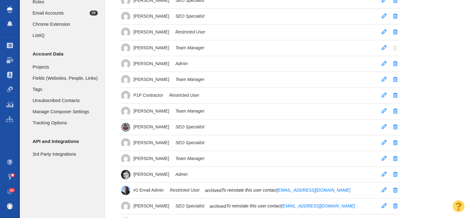
scroll to position [31, 0]
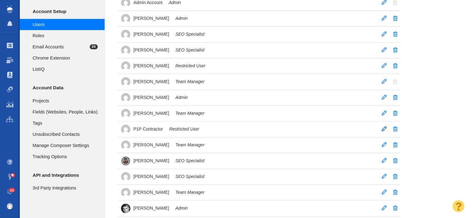
click at [189, 128] on em "Restricted User" at bounding box center [184, 129] width 30 height 6
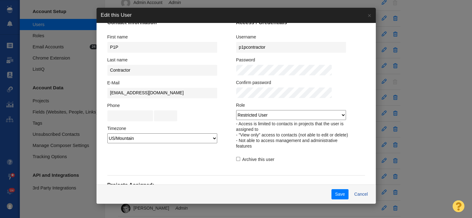
scroll to position [0, 0]
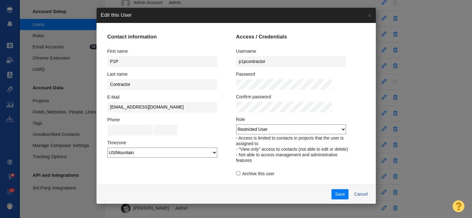
click at [351, 88] on div "Contact information First name P1P Last name Contractor E-Mail [EMAIL_ADDRESS][…" at bounding box center [235, 104] width 279 height 162
click at [353, 194] on button "Cancel" at bounding box center [360, 194] width 21 height 11
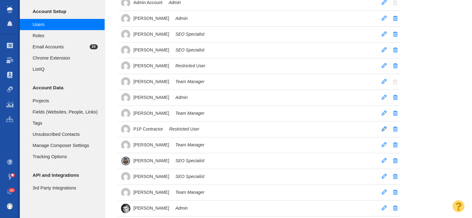
click at [382, 127] on span at bounding box center [383, 128] width 5 height 5
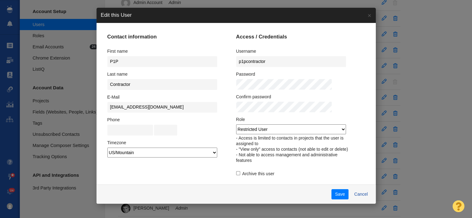
click at [229, 94] on fieldset "Contact information First name P1P Last name Contractor E-Mail [EMAIL_ADDRESS][…" at bounding box center [171, 109] width 129 height 151
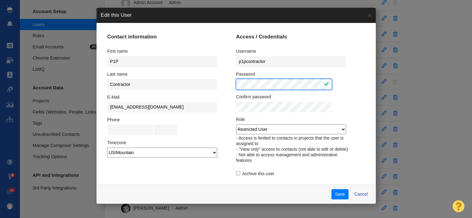
click at [219, 86] on div "Contact information First name P1P Last name Contractor E-Mail [EMAIL_ADDRESS][…" at bounding box center [235, 109] width 257 height 151
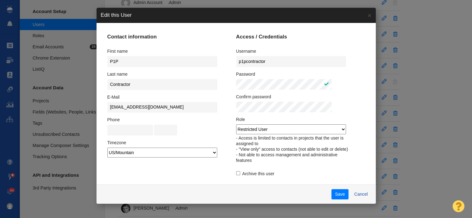
click at [343, 78] on fieldset "Access / Credentials Username p1pcontractor Password Confirm password Role Admi…" at bounding box center [300, 109] width 129 height 151
click at [295, 80] on body "Projects Dashboard Websites People Link Monitoring Reports Projects Home Help C…" at bounding box center [236, 78] width 472 height 218
click at [225, 118] on fieldset "Contact information First name P1P Last name Contractor E-Mail [EMAIL_ADDRESS][…" at bounding box center [171, 109] width 129 height 151
click at [331, 197] on button "Save" at bounding box center [339, 194] width 17 height 11
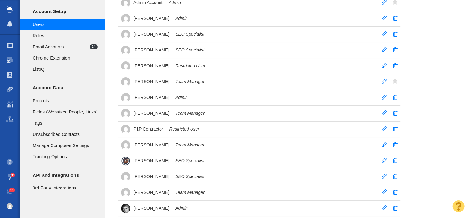
click at [9, 46] on span at bounding box center [10, 45] width 6 height 6
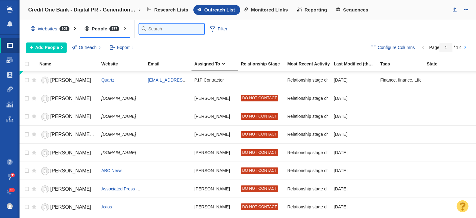
click at [150, 31] on input "text" at bounding box center [171, 29] width 65 height 11
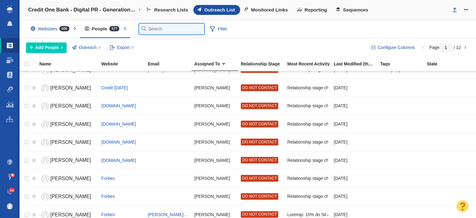
scroll to position [403, 0]
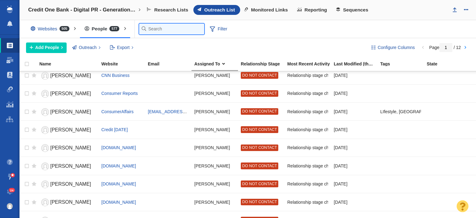
type input "s"
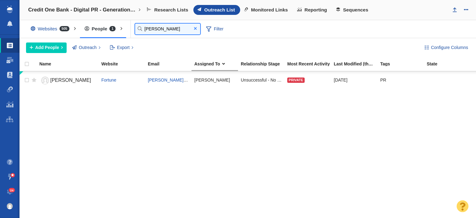
type input "[PERSON_NAME]"
click at [197, 29] on span at bounding box center [195, 28] width 10 height 8
